Goal: Task Accomplishment & Management: Use online tool/utility

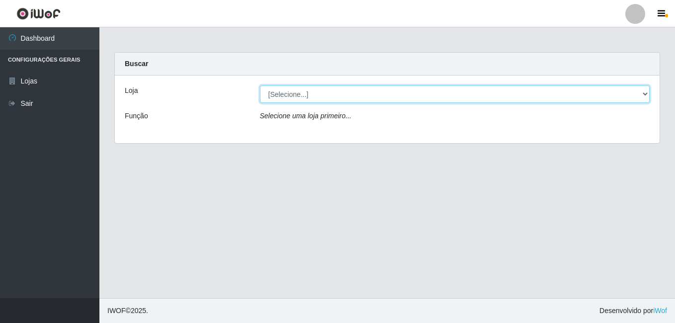
click at [506, 100] on select "[Selecione...] Ajubá Mercado" at bounding box center [455, 94] width 390 height 17
select select "402"
click at [260, 86] on select "[Selecione...] Ajubá Mercado" at bounding box center [455, 94] width 390 height 17
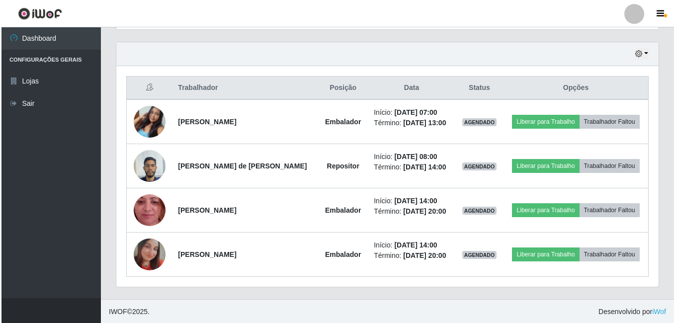
scroll to position [337, 0]
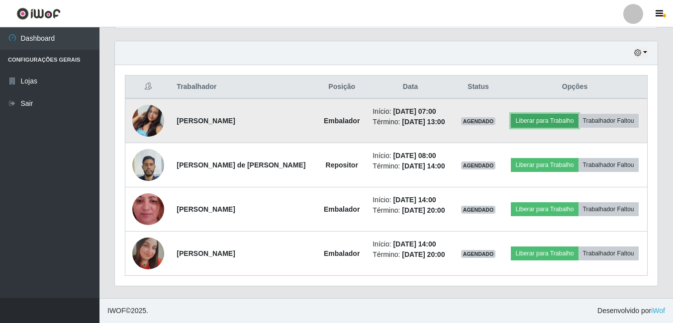
click at [548, 124] on button "Liberar para Trabalho" at bounding box center [544, 121] width 67 height 14
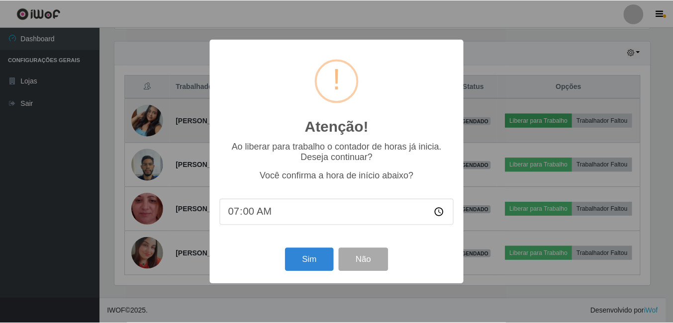
scroll to position [206, 538]
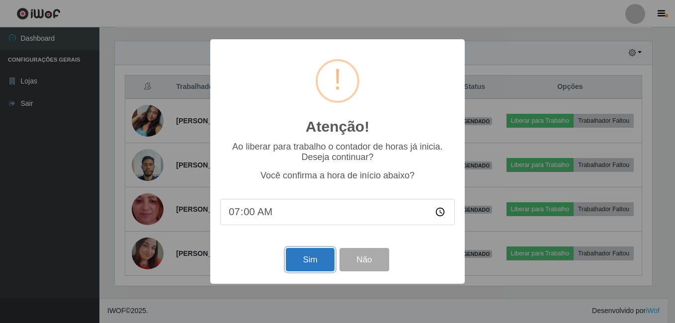
click at [308, 262] on button "Sim" at bounding box center [310, 259] width 48 height 23
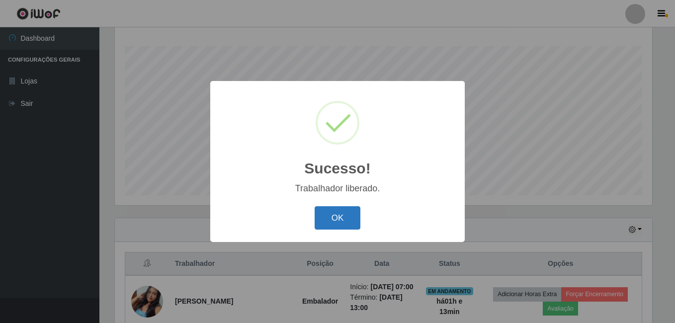
click at [341, 222] on button "OK" at bounding box center [338, 217] width 46 height 23
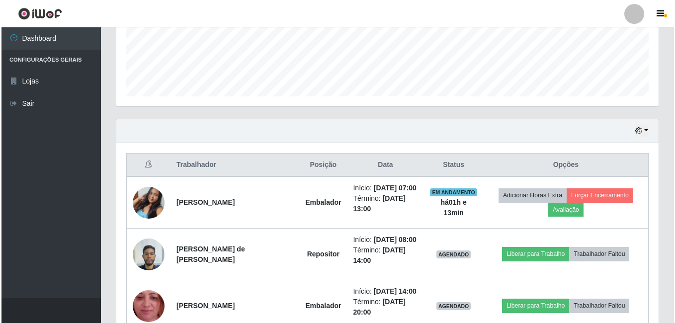
scroll to position [260, 0]
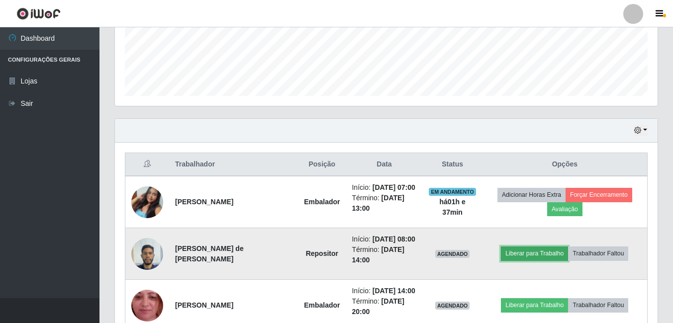
click at [548, 256] on button "Liberar para Trabalho" at bounding box center [534, 254] width 67 height 14
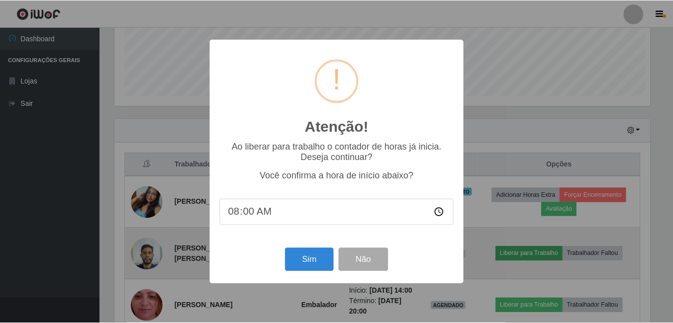
scroll to position [206, 538]
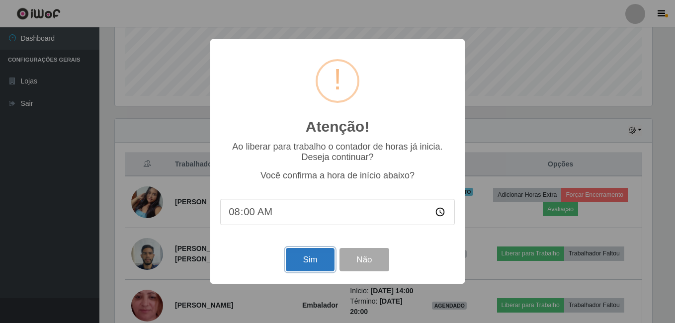
click at [319, 265] on button "Sim" at bounding box center [310, 259] width 48 height 23
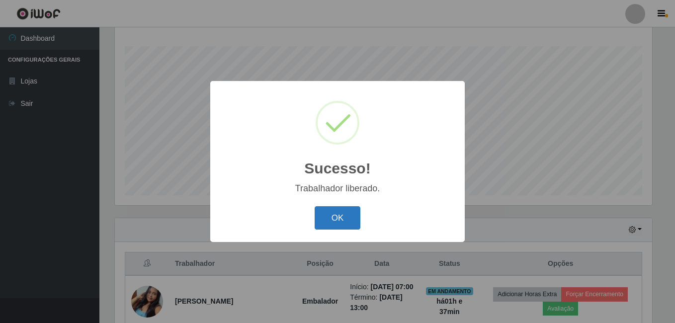
click at [345, 210] on button "OK" at bounding box center [338, 217] width 46 height 23
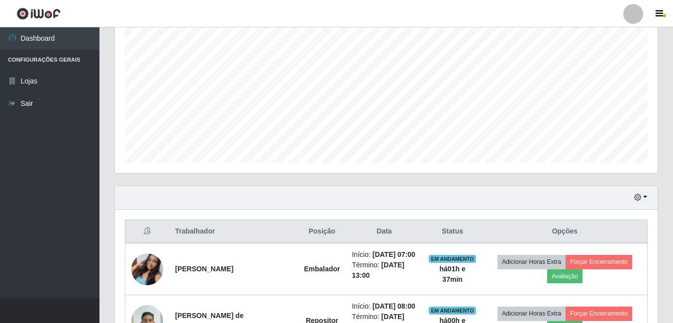
scroll to position [309, 0]
